Goal: Information Seeking & Learning: Learn about a topic

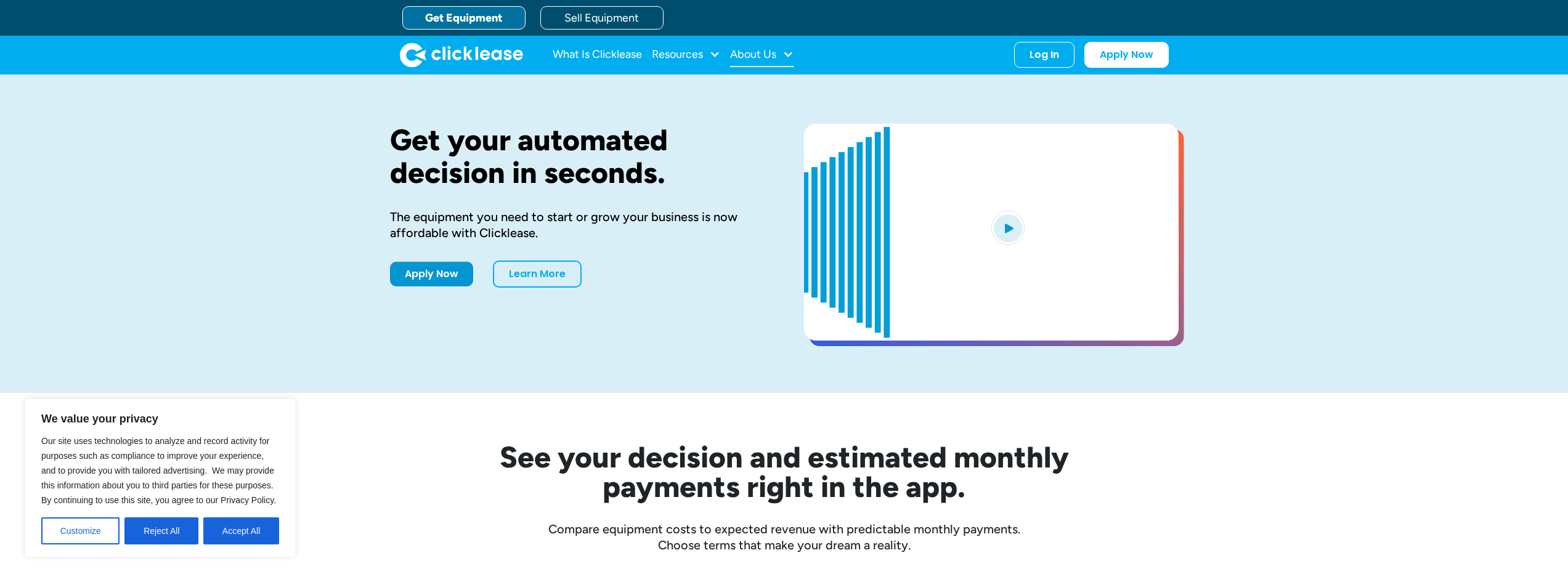
click at [756, 54] on div "About Us" at bounding box center [753, 54] width 46 height 0
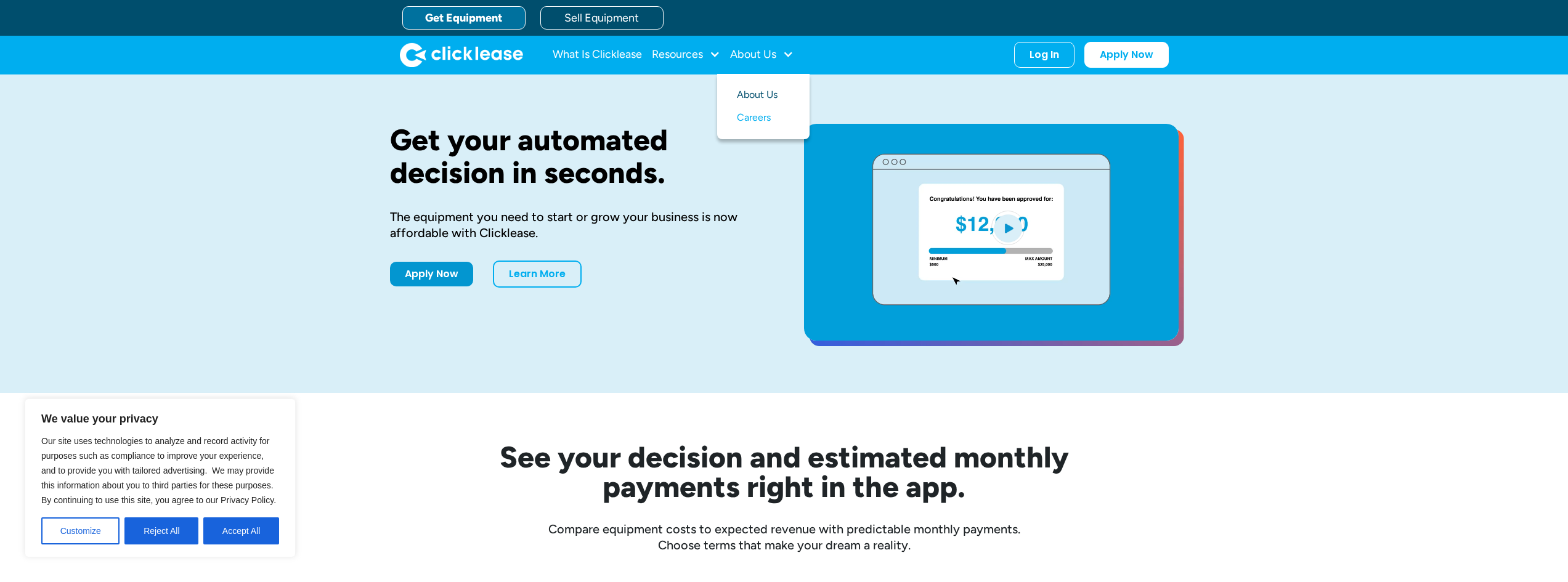
click at [760, 91] on link "About Us" at bounding box center [763, 94] width 53 height 23
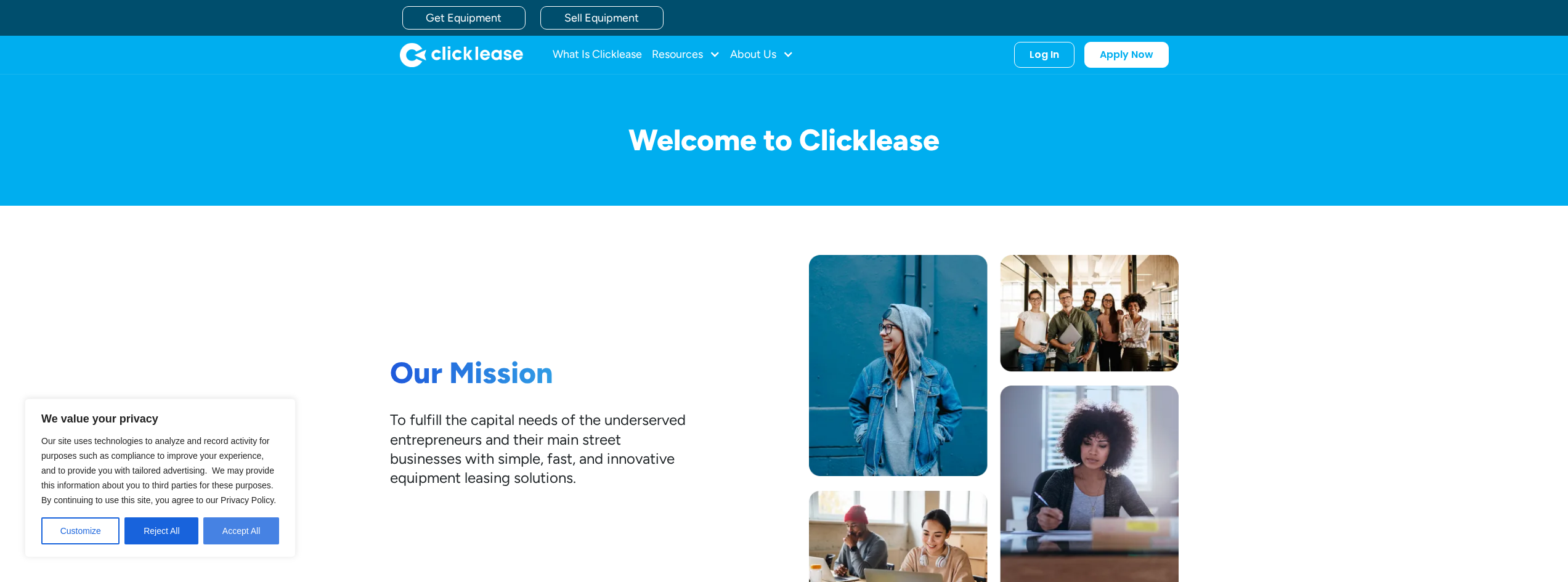
click at [240, 534] on button "Accept All" at bounding box center [241, 531] width 76 height 27
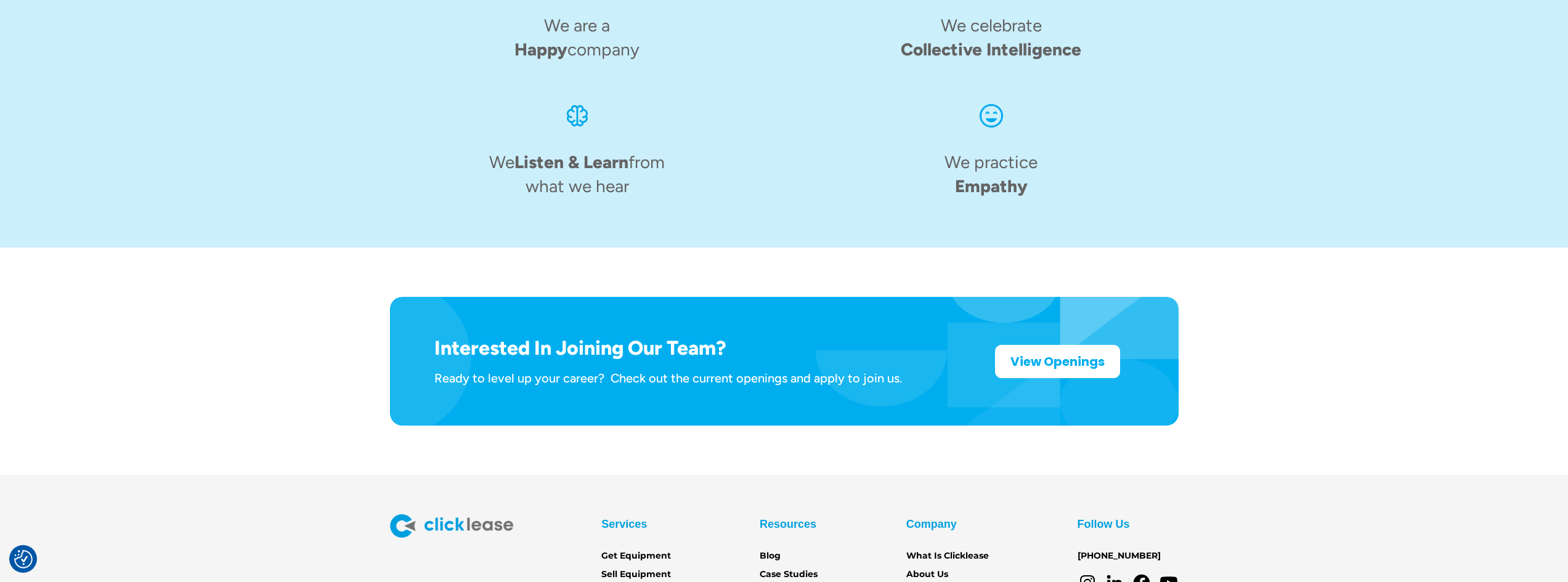
scroll to position [1895, 0]
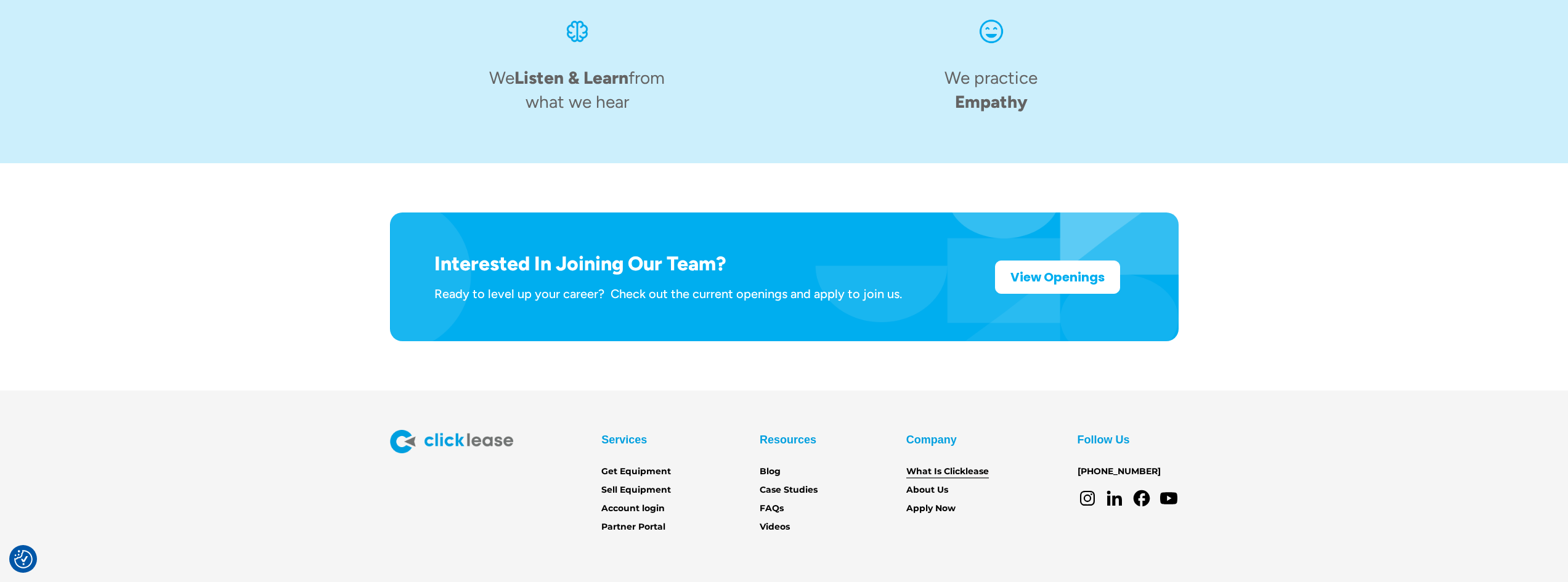
click at [959, 465] on link "What Is Clicklease" at bounding box center [947, 472] width 83 height 14
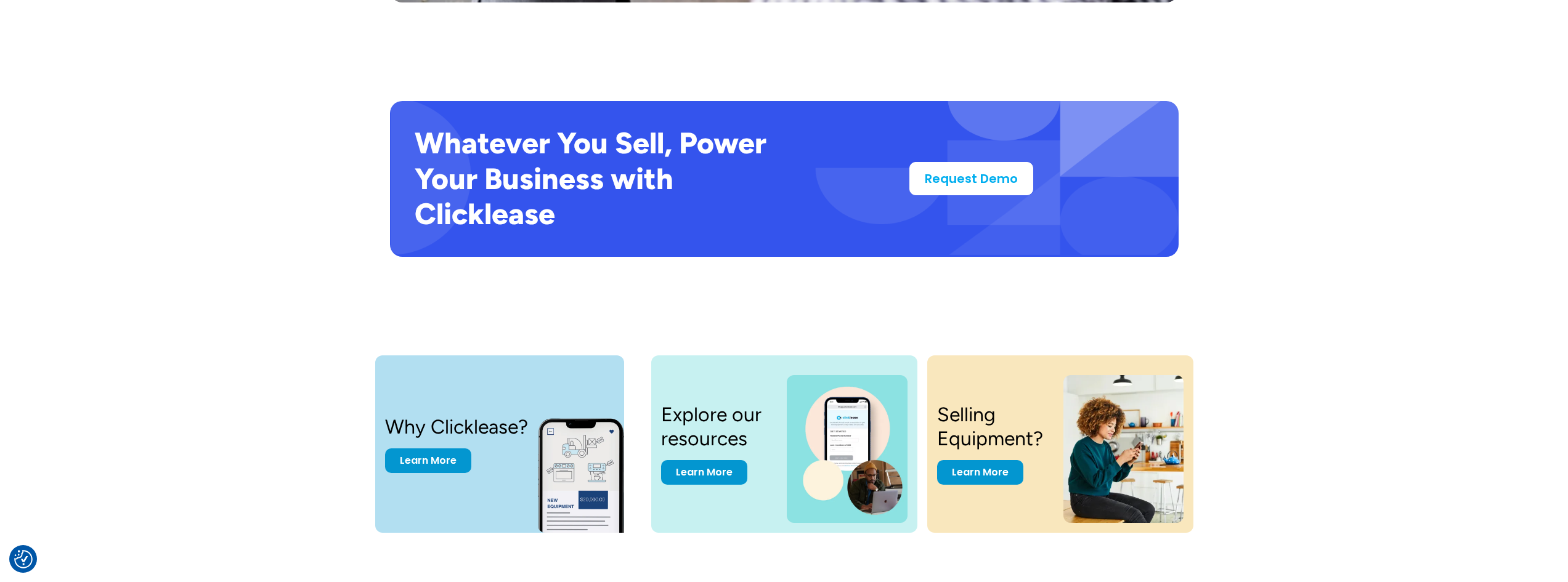
scroll to position [2525, 0]
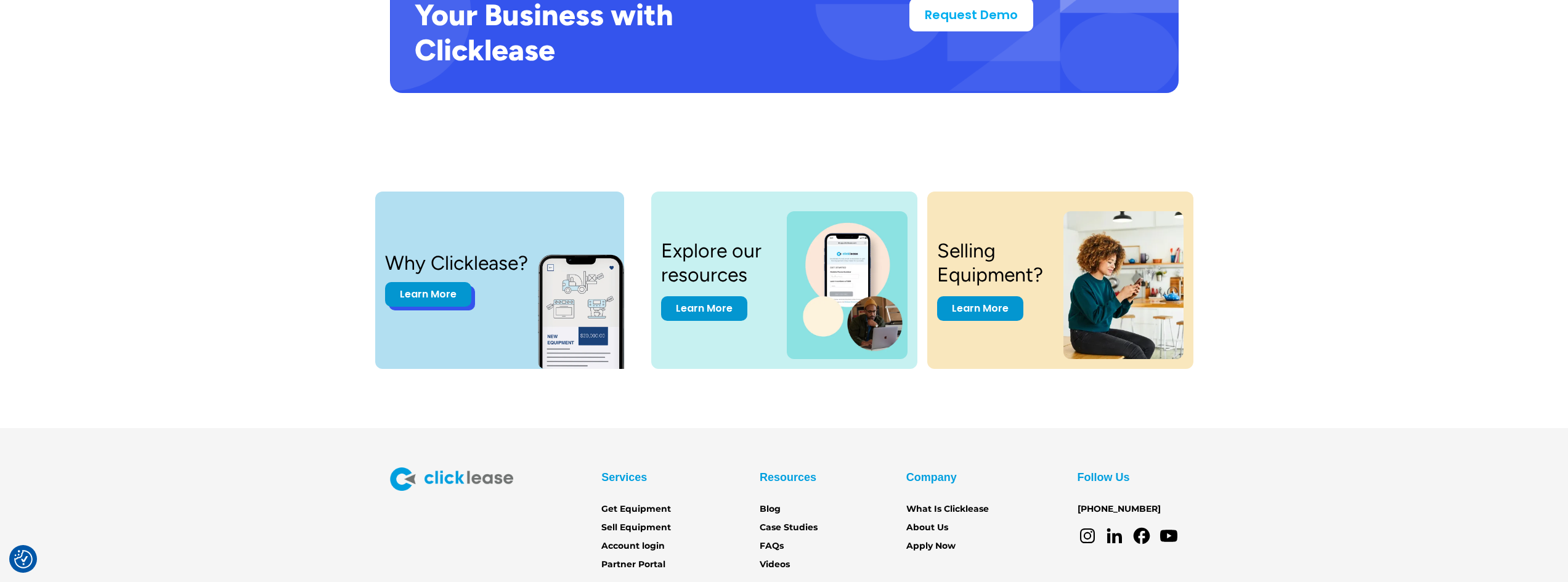
click at [455, 295] on link "Learn More" at bounding box center [428, 294] width 86 height 25
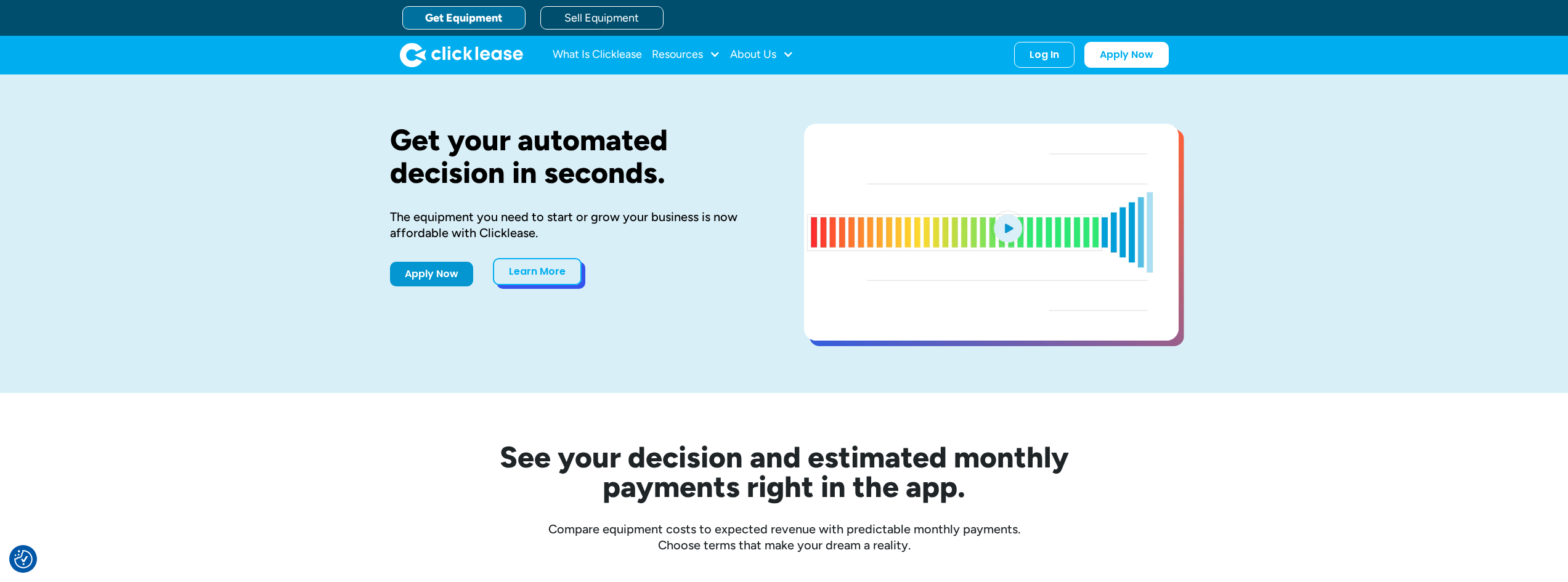
click at [538, 276] on link "Learn More" at bounding box center [538, 272] width 89 height 27
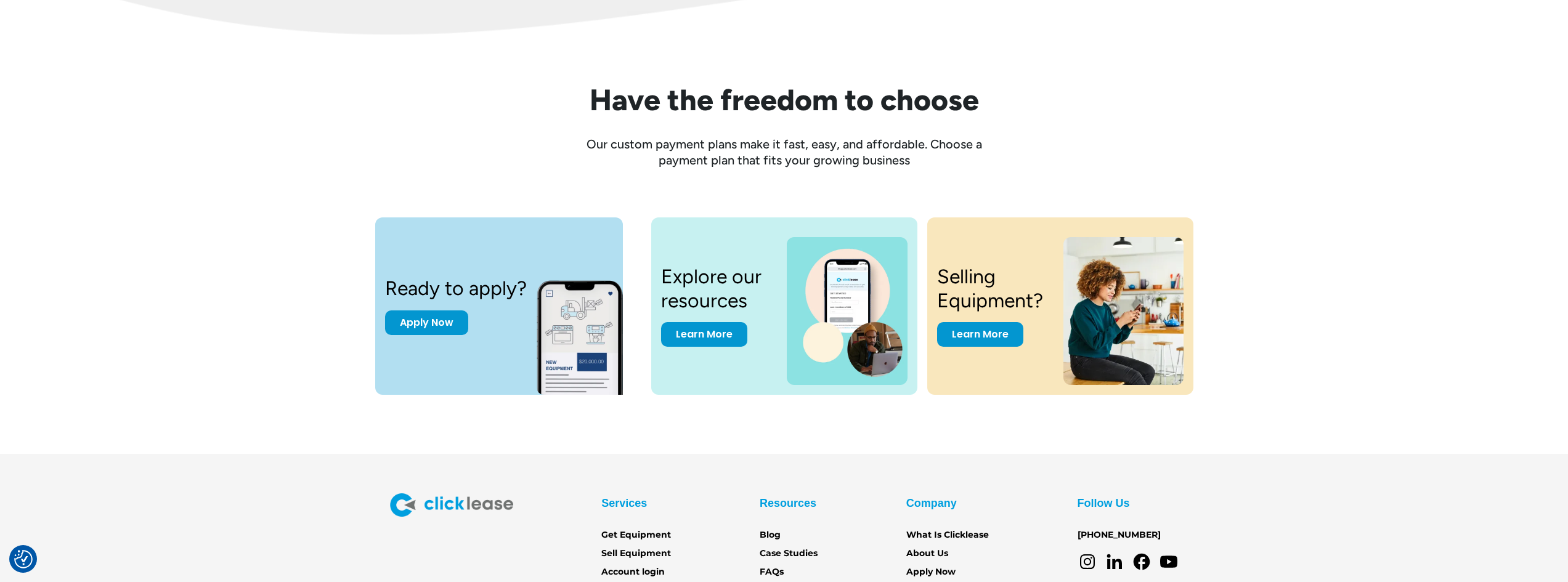
scroll to position [1602, 0]
click at [729, 333] on link "Learn More" at bounding box center [704, 331] width 86 height 25
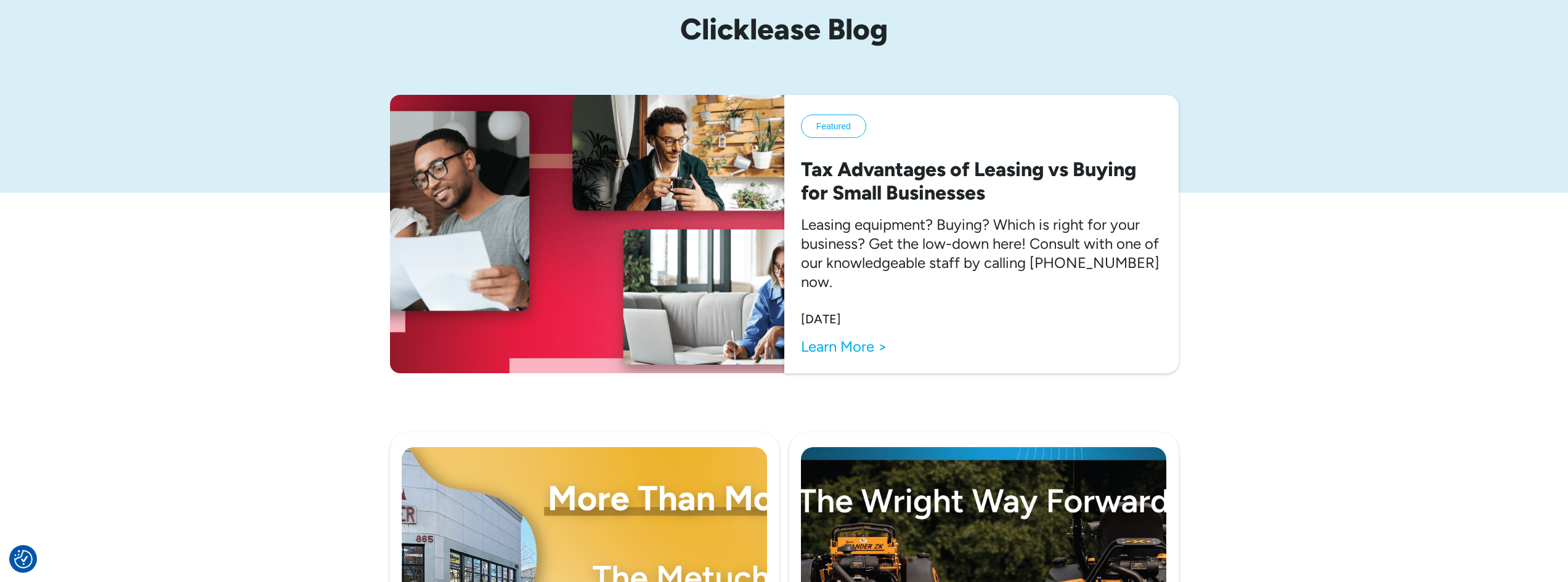
scroll to position [123, 0]
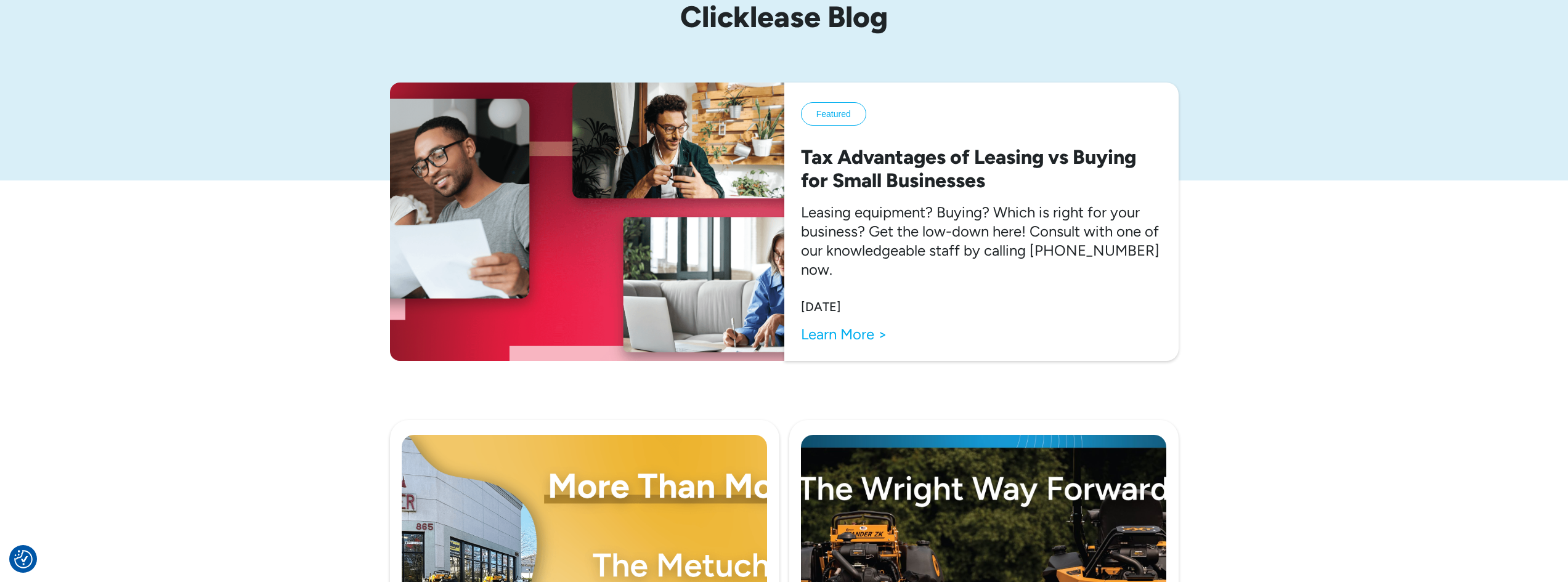
click at [869, 338] on link "Learn More >" at bounding box center [844, 334] width 86 height 19
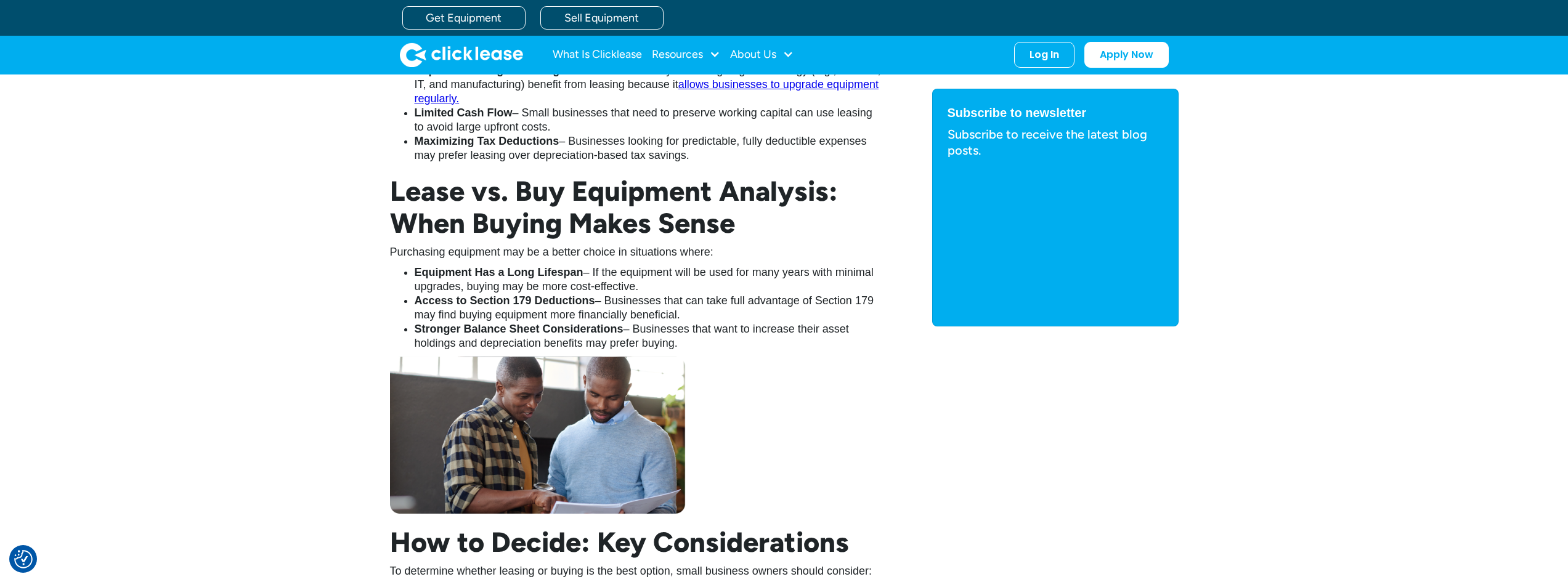
scroll to position [1786, 0]
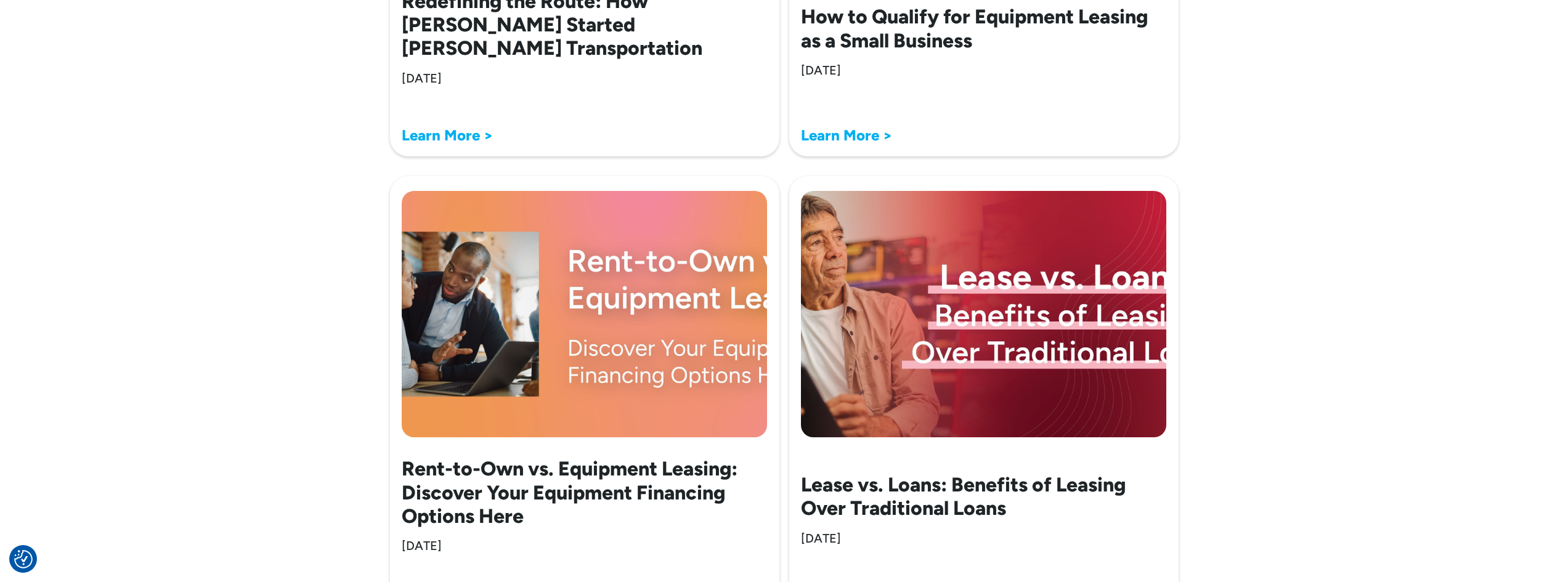
scroll to position [1786, 0]
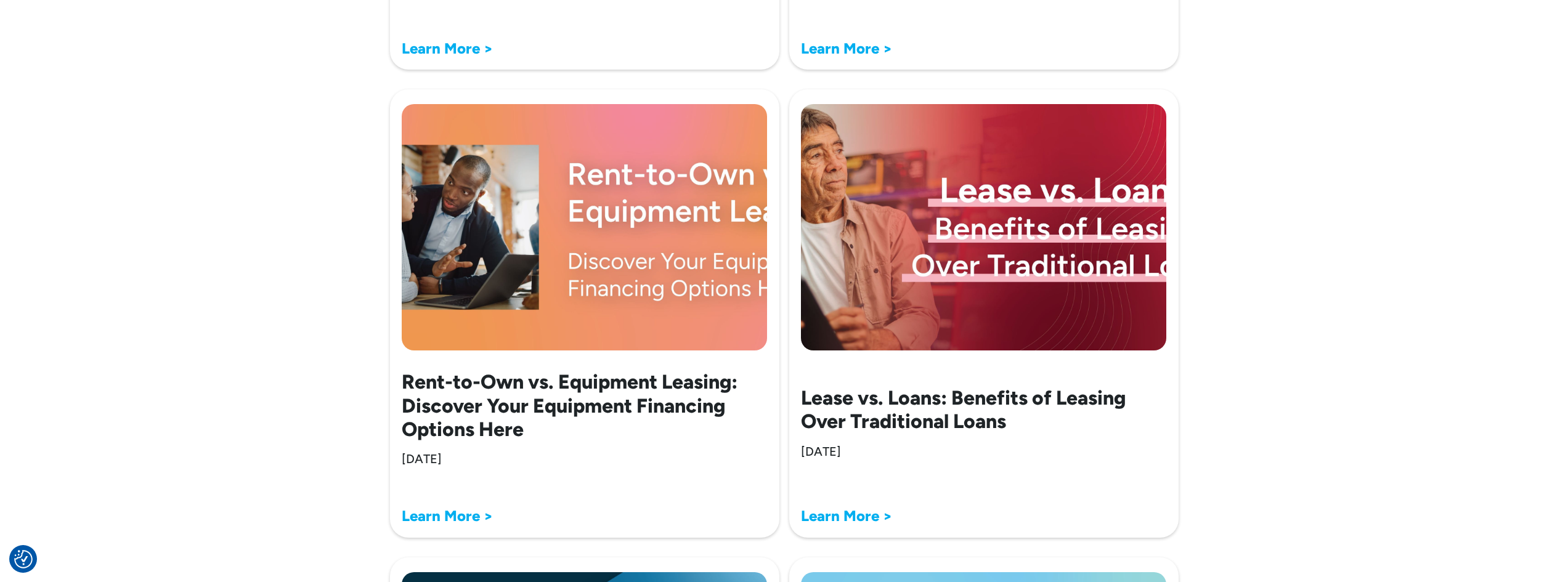
click at [473, 511] on strong "Learn More >" at bounding box center [447, 516] width 91 height 18
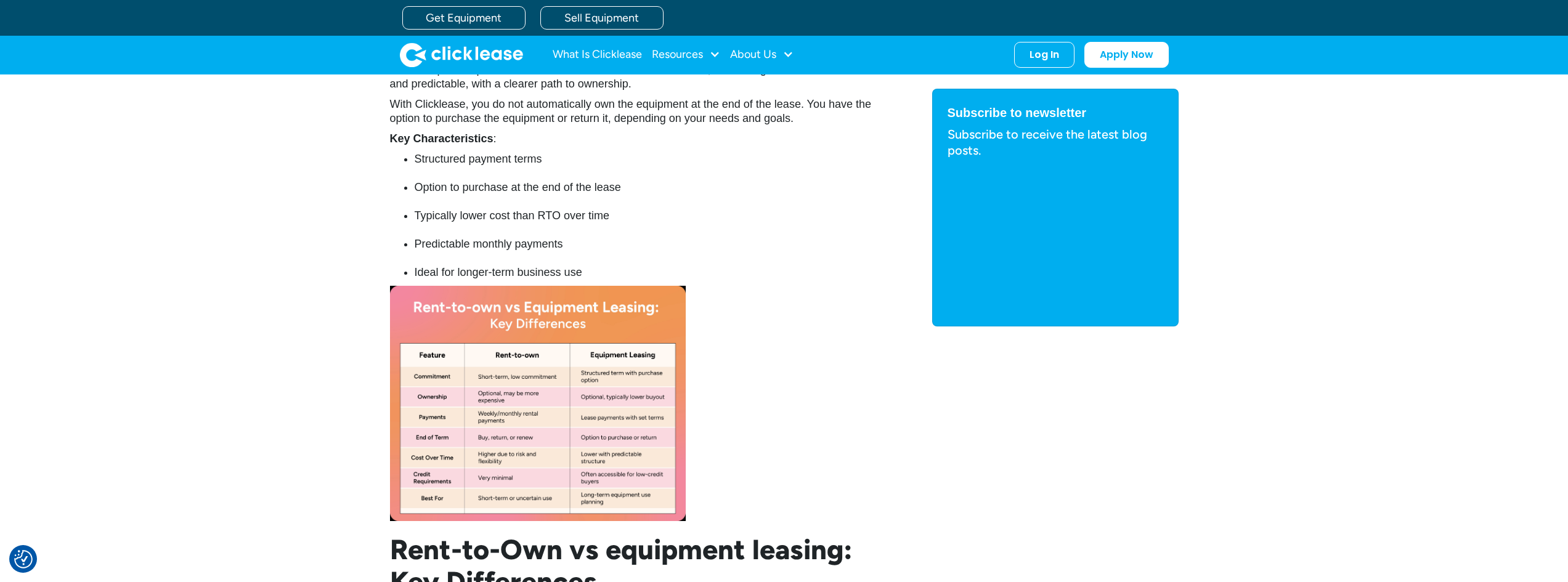
scroll to position [1170, 0]
